Goal: Task Accomplishment & Management: Use online tool/utility

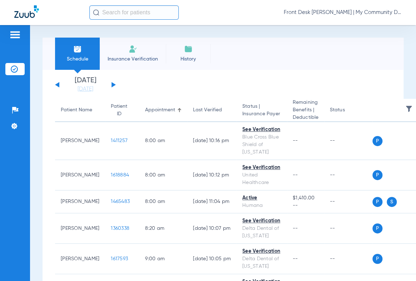
drag, startPoint x: 384, startPoint y: 106, endPoint x: 380, endPoint y: 102, distance: 6.1
click at [384, 106] on th at bounding box center [399, 110] width 54 height 23
click at [113, 83] on button at bounding box center [114, 84] width 4 height 5
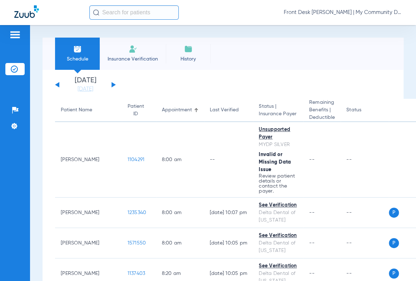
click at [57, 83] on div "[DATE] [DATE] [DATE] [DATE] [DATE] [DATE] [DATE] [DATE] [DATE] [DATE] [DATE] [D…" at bounding box center [85, 85] width 61 height 16
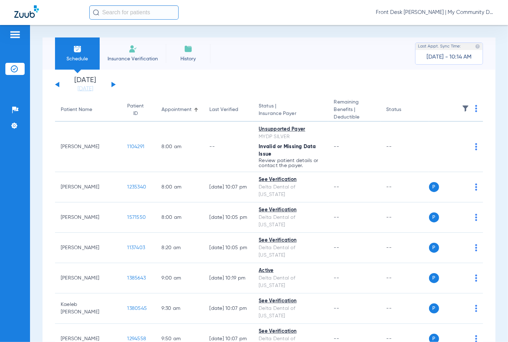
click at [416, 107] on img at bounding box center [476, 108] width 2 height 7
click at [416, 132] on button "Verify All" at bounding box center [443, 137] width 56 height 14
